Goal: Task Accomplishment & Management: Manage account settings

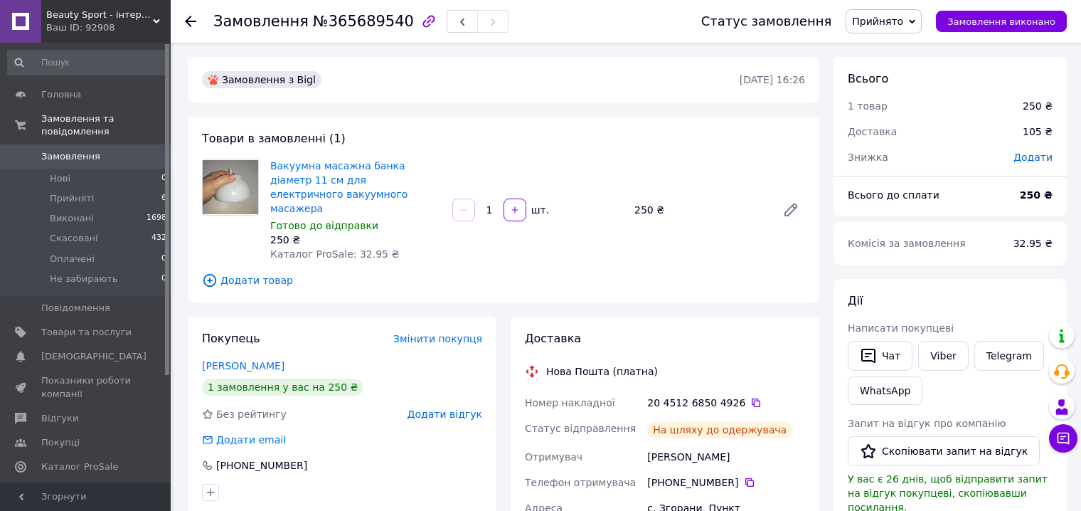
scroll to position [71, 0]
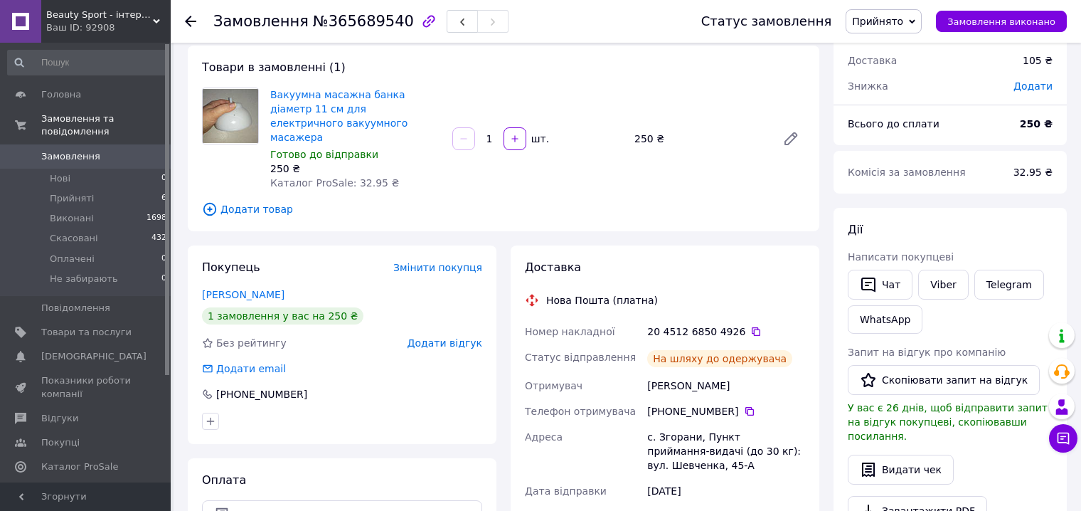
click at [83, 150] on span "Замовлення" at bounding box center [70, 156] width 59 height 13
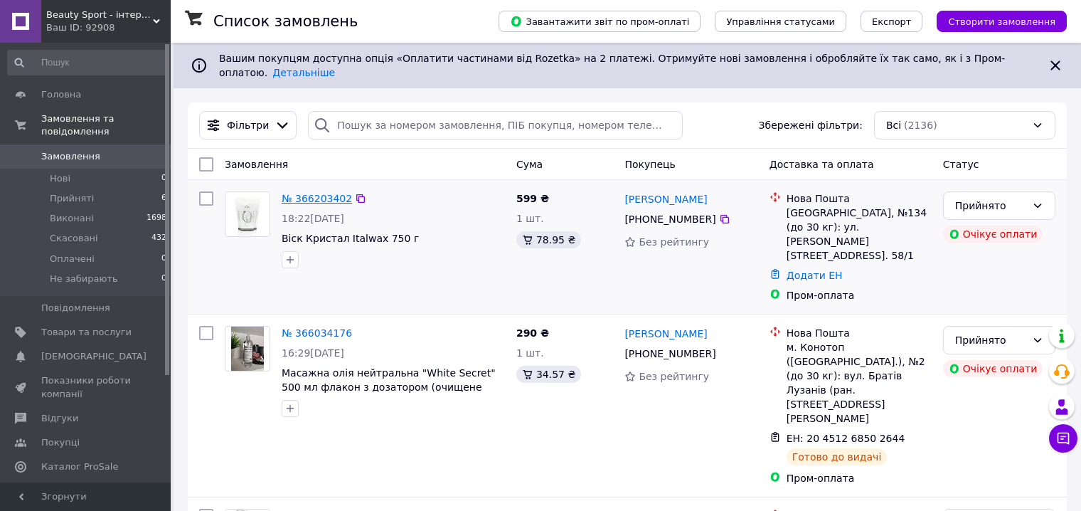
click at [338, 193] on link "№ 366203402" at bounding box center [317, 198] width 70 height 11
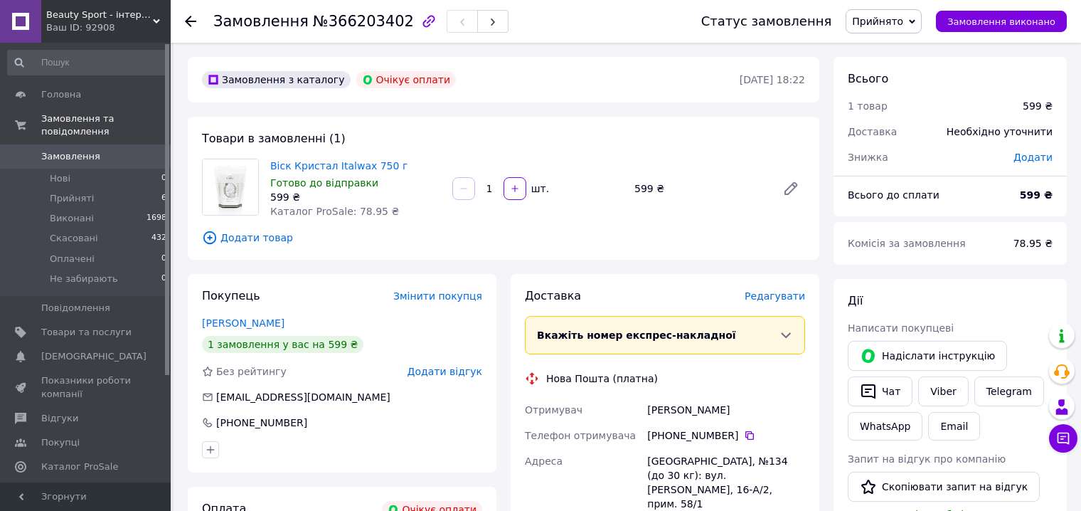
click at [784, 291] on span "Редагувати" at bounding box center [774, 295] width 60 height 11
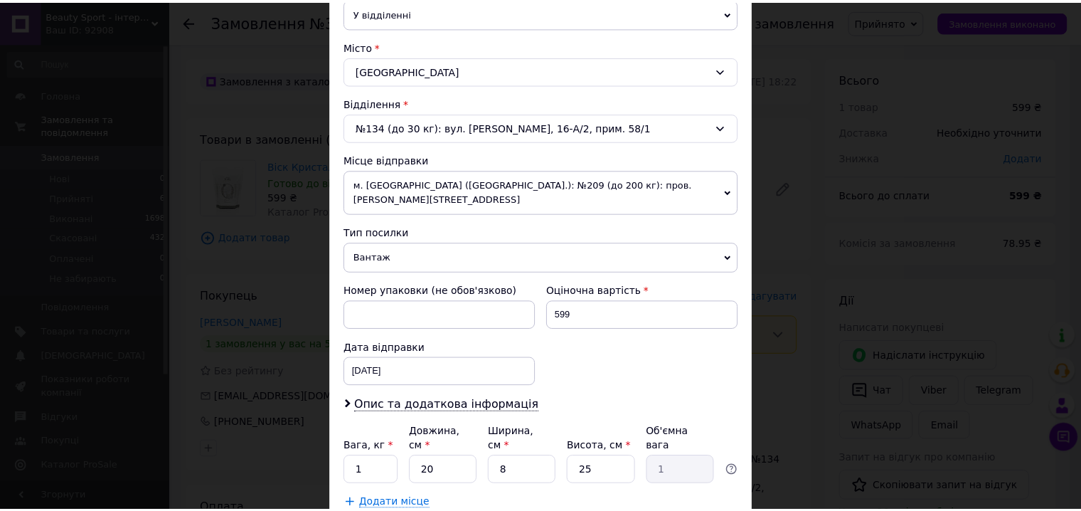
scroll to position [427, 0]
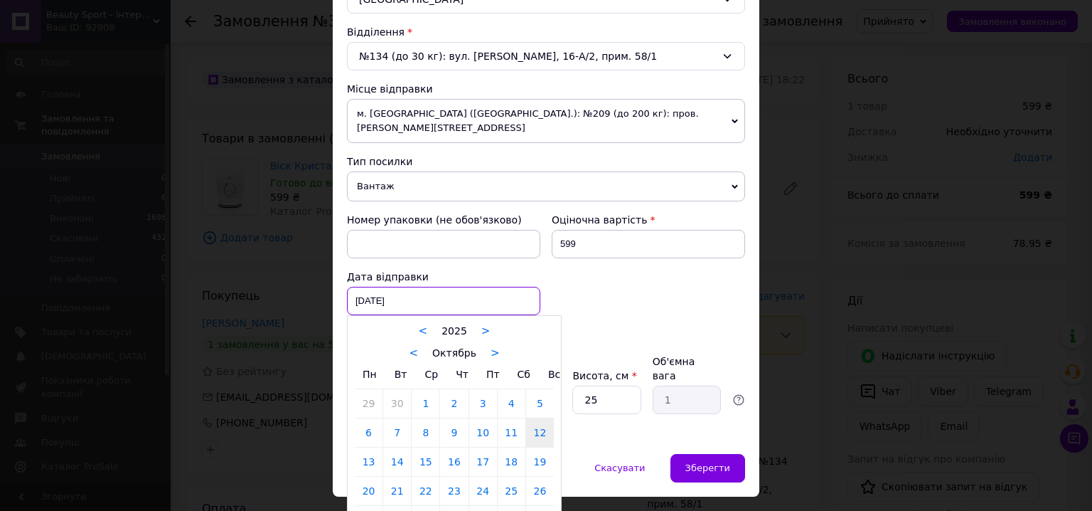
click at [407, 287] on div "[DATE] < 2025 > < Октябрь > Пн Вт Ср Чт Пт Сб Вс 29 30 1 2 3 4 5 6 7 8 9 10 11 …" at bounding box center [443, 301] width 193 height 28
click at [370, 447] on link "13" at bounding box center [369, 461] width 28 height 28
type input "[DATE]"
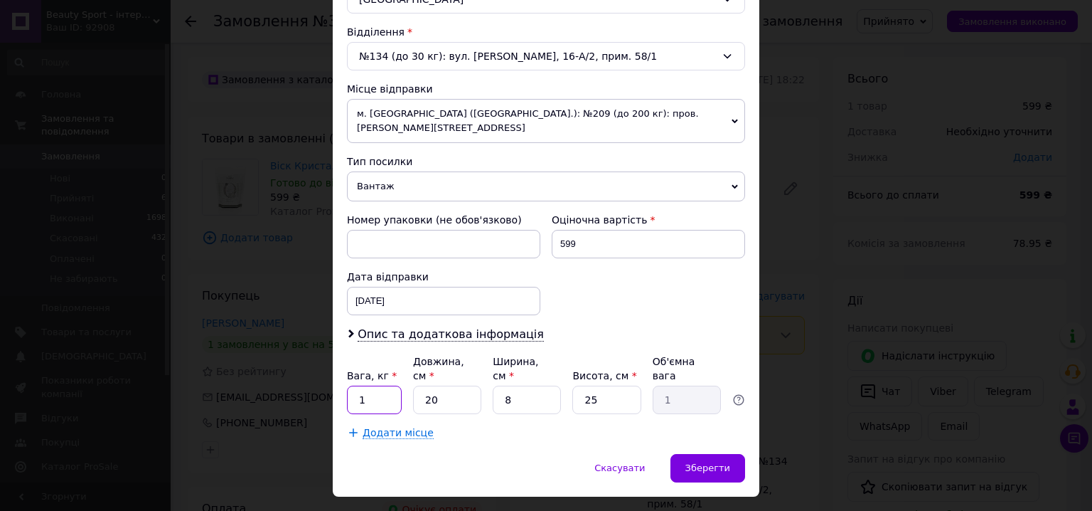
drag, startPoint x: 366, startPoint y: 365, endPoint x: 356, endPoint y: 365, distance: 10.0
click at [356, 385] on input "1" at bounding box center [374, 399] width 55 height 28
type input "0.75"
drag, startPoint x: 437, startPoint y: 370, endPoint x: 410, endPoint y: 370, distance: 27.7
click at [410, 370] on div "Вага, кг * 0.75 Довжина, см * 20 Ширина, см * 8 Висота, см * 25 Об'ємна вага 1" at bounding box center [546, 384] width 398 height 60
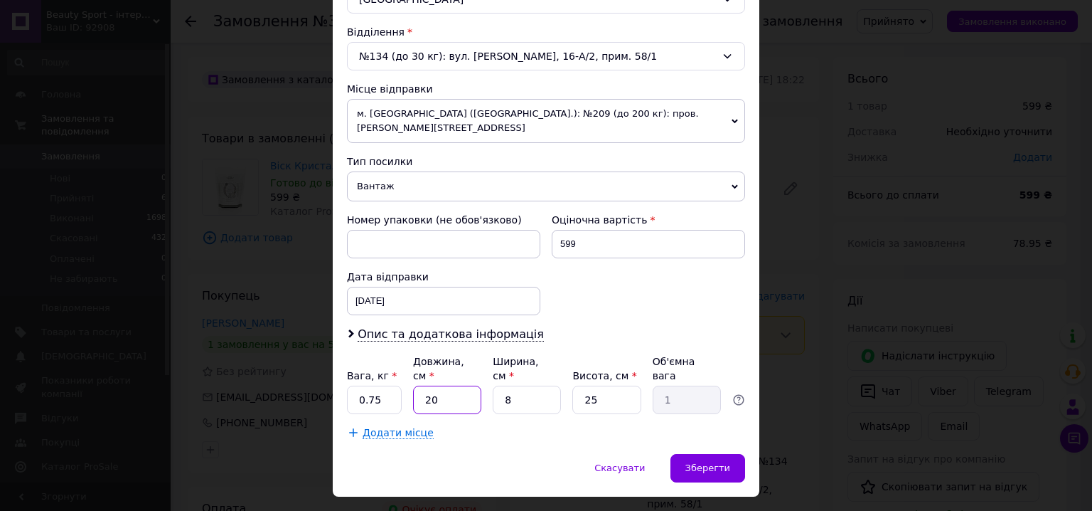
type input "1"
type input "0.1"
type input "17"
type input "0.85"
type input "17"
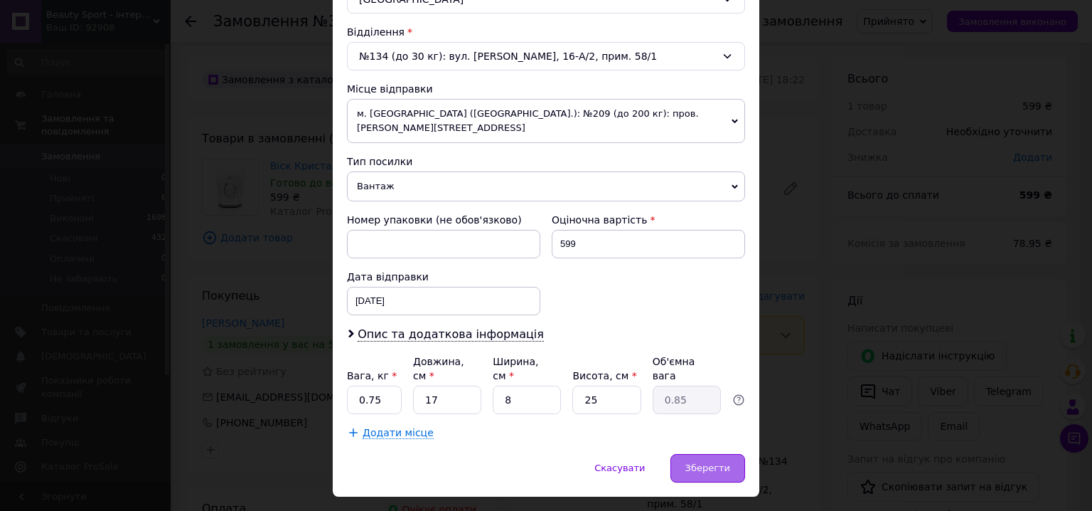
click at [718, 454] on div "Зберегти" at bounding box center [708, 468] width 75 height 28
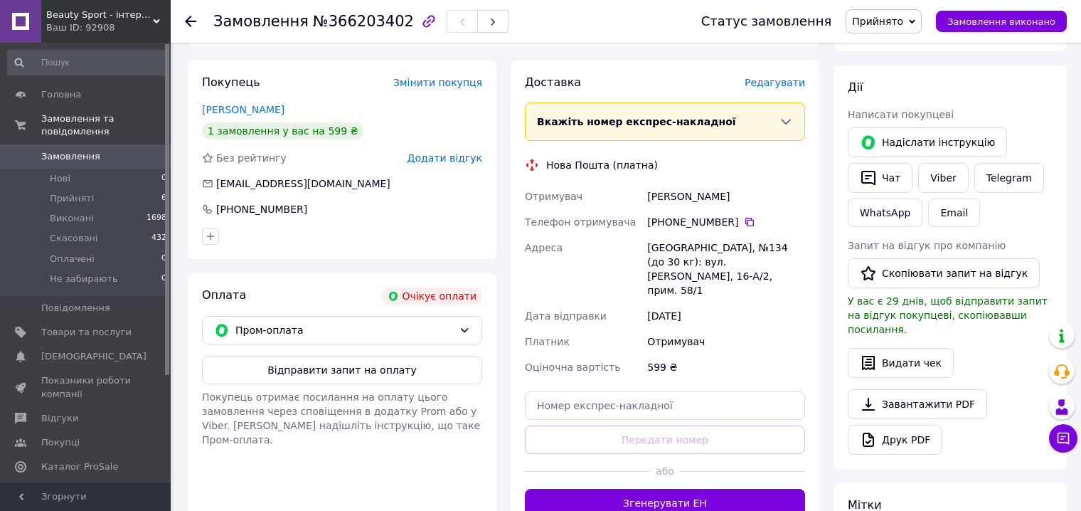
scroll to position [284, 0]
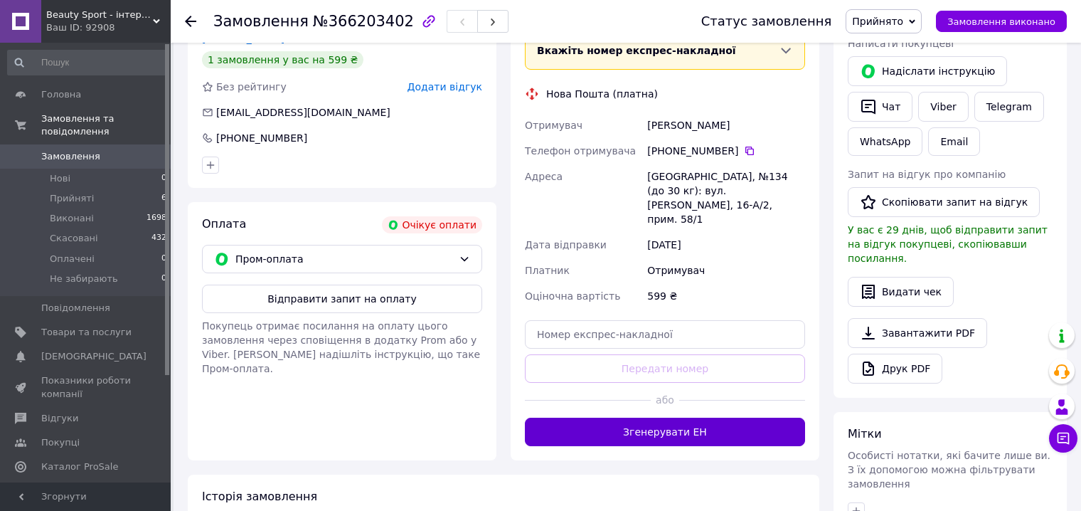
click at [717, 420] on button "Згенерувати ЕН" at bounding box center [665, 431] width 280 height 28
